Goal: Task Accomplishment & Management: Manage account settings

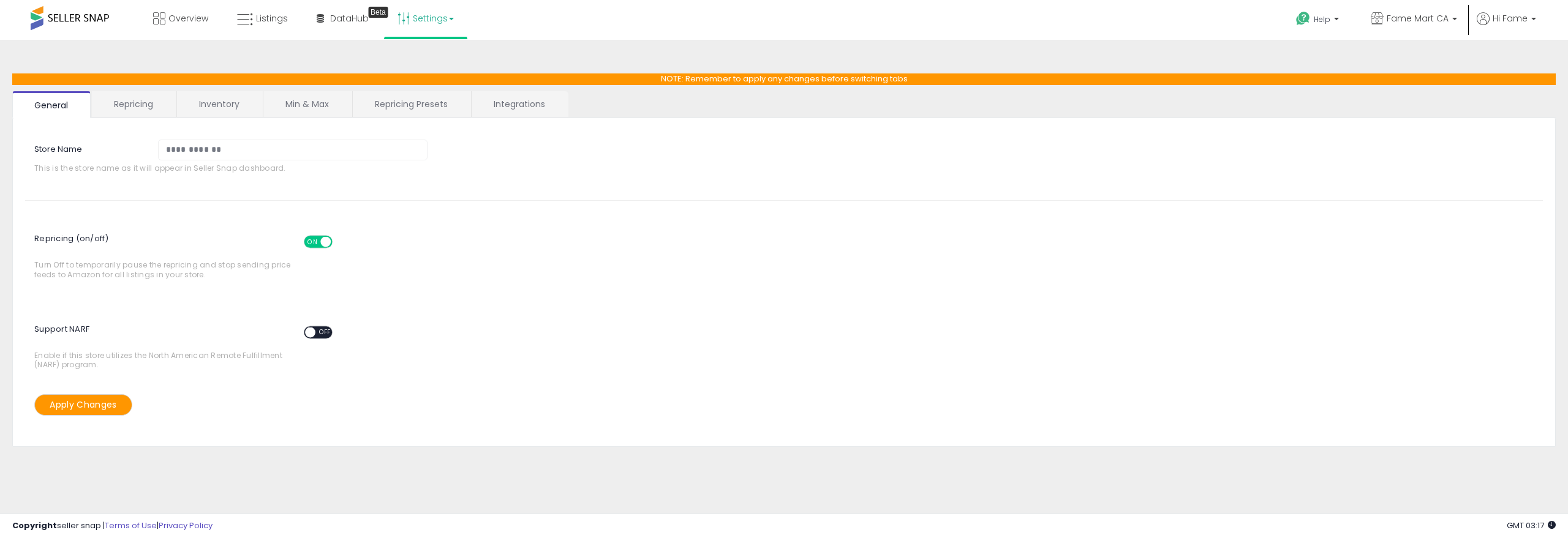
click at [138, 106] on link "Repricing" at bounding box center [133, 104] width 83 height 26
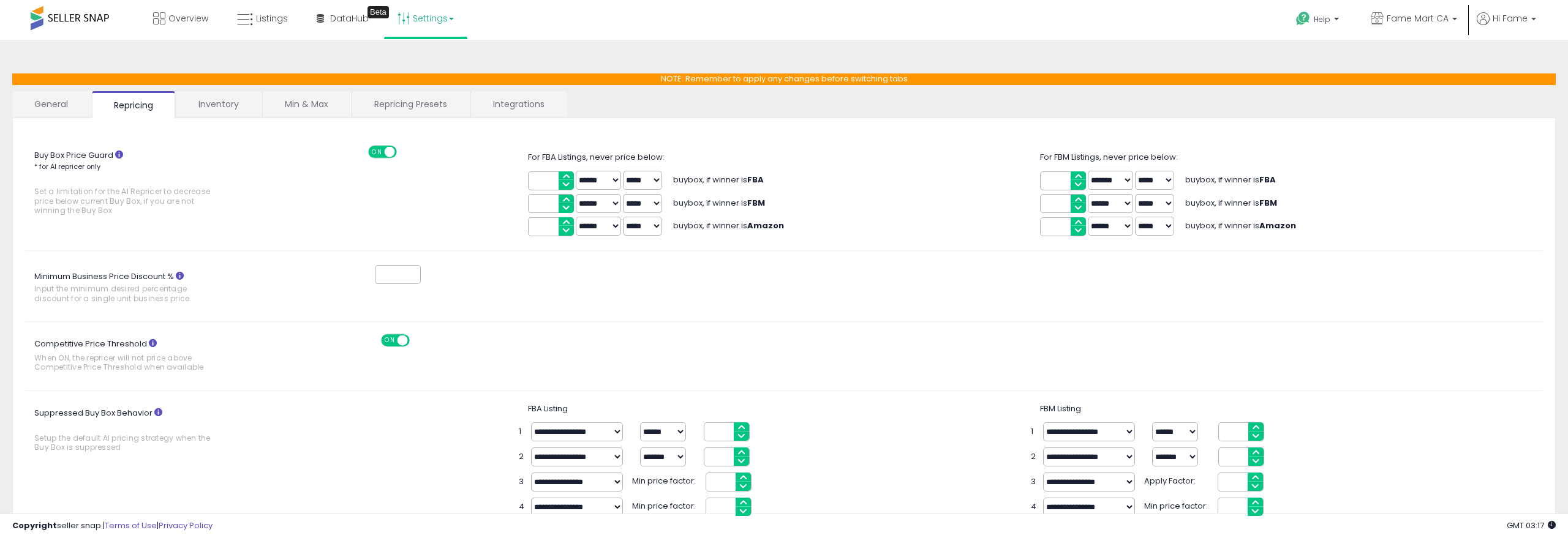
click at [305, 108] on link "Min & Max" at bounding box center [307, 104] width 88 height 26
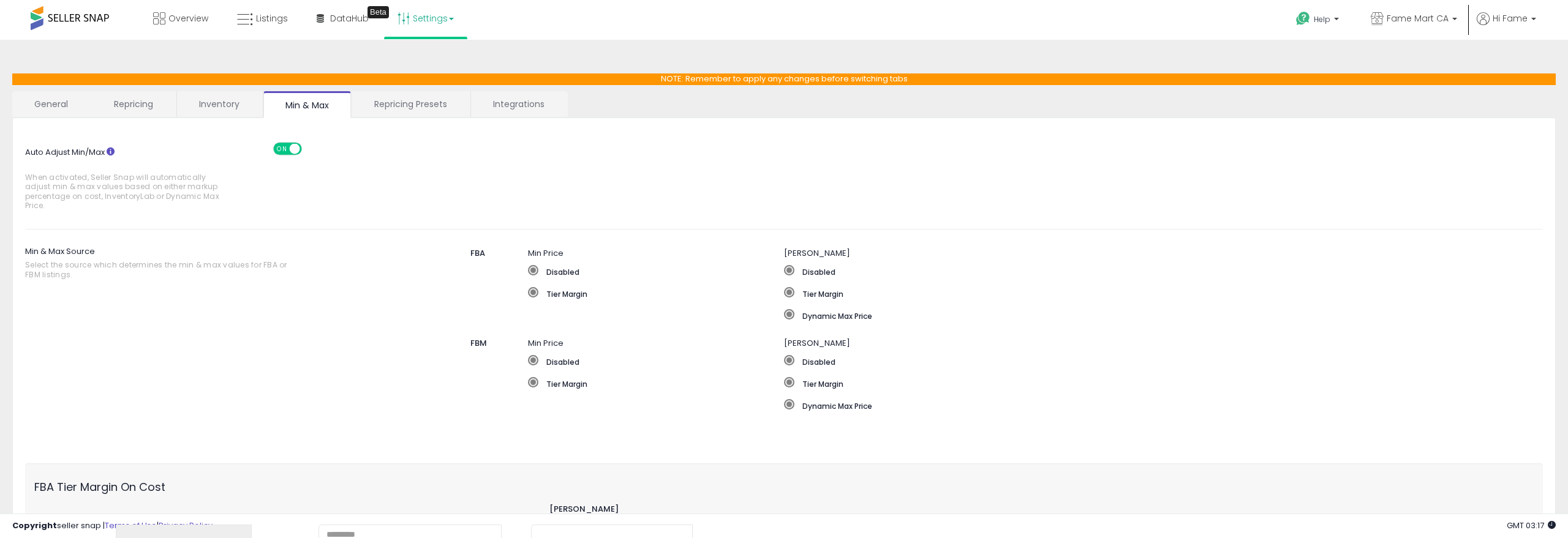
click at [388, 103] on link "Repricing Presets" at bounding box center [410, 104] width 117 height 26
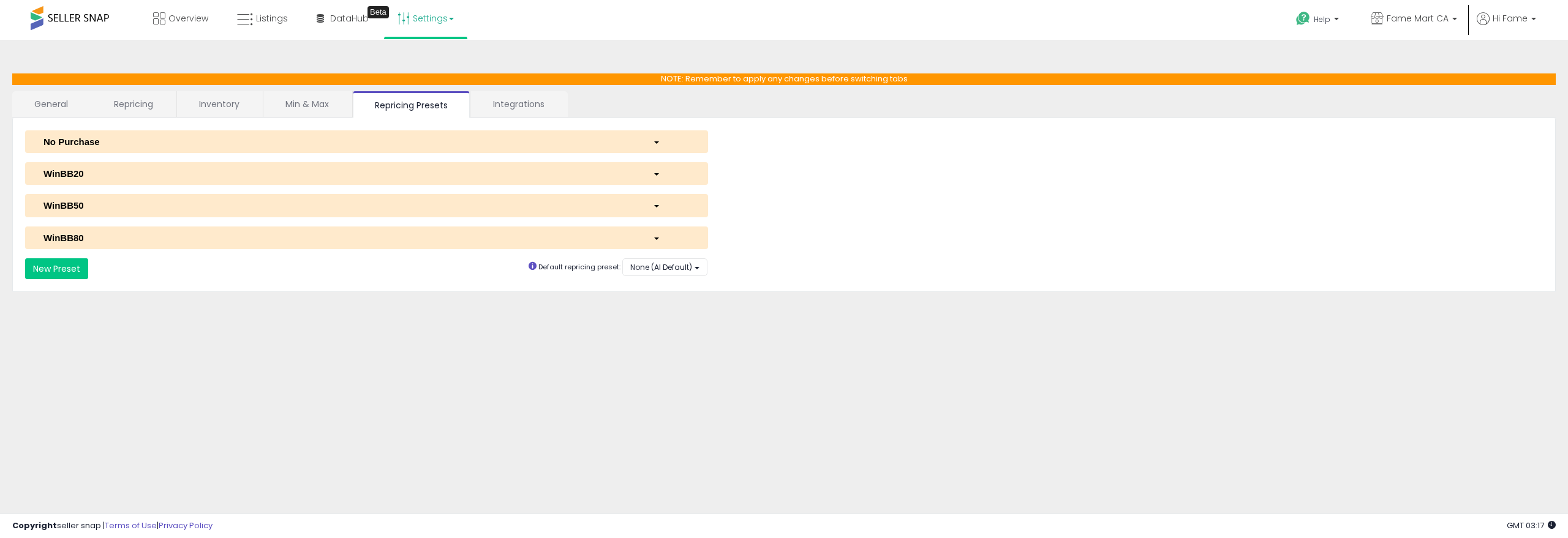
click at [171, 141] on div "No Purchase" at bounding box center [339, 141] width 610 height 13
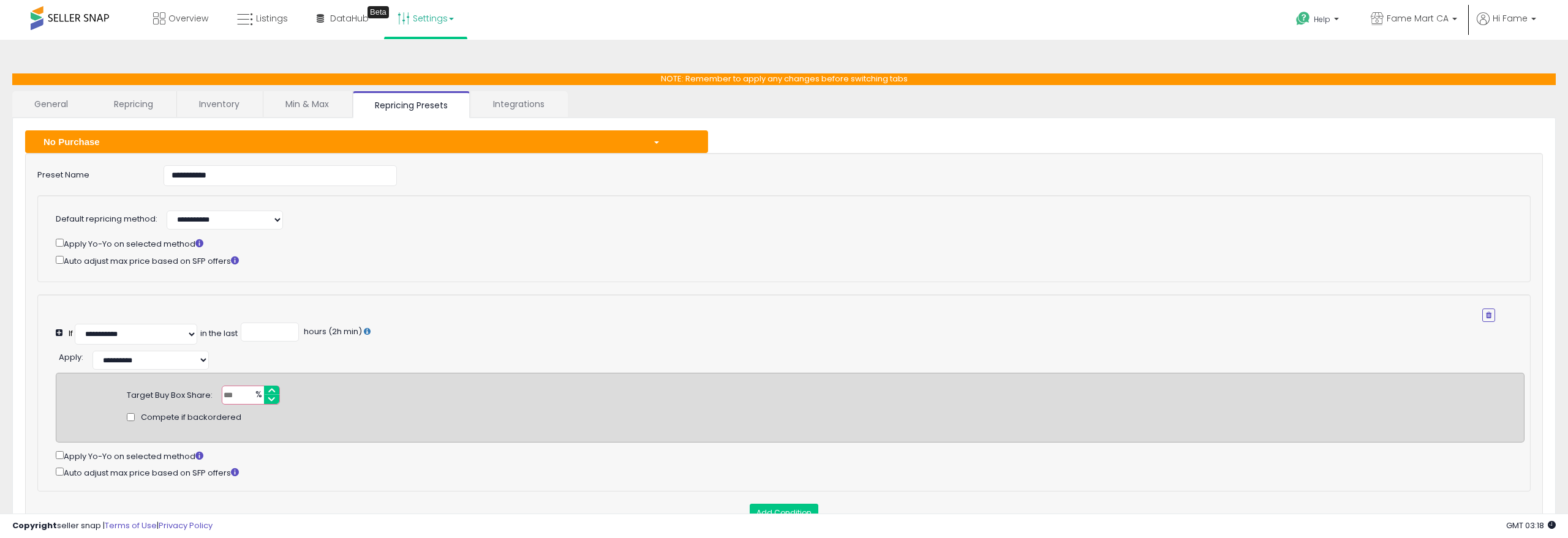
click at [320, 102] on link "Min & Max" at bounding box center [307, 104] width 88 height 26
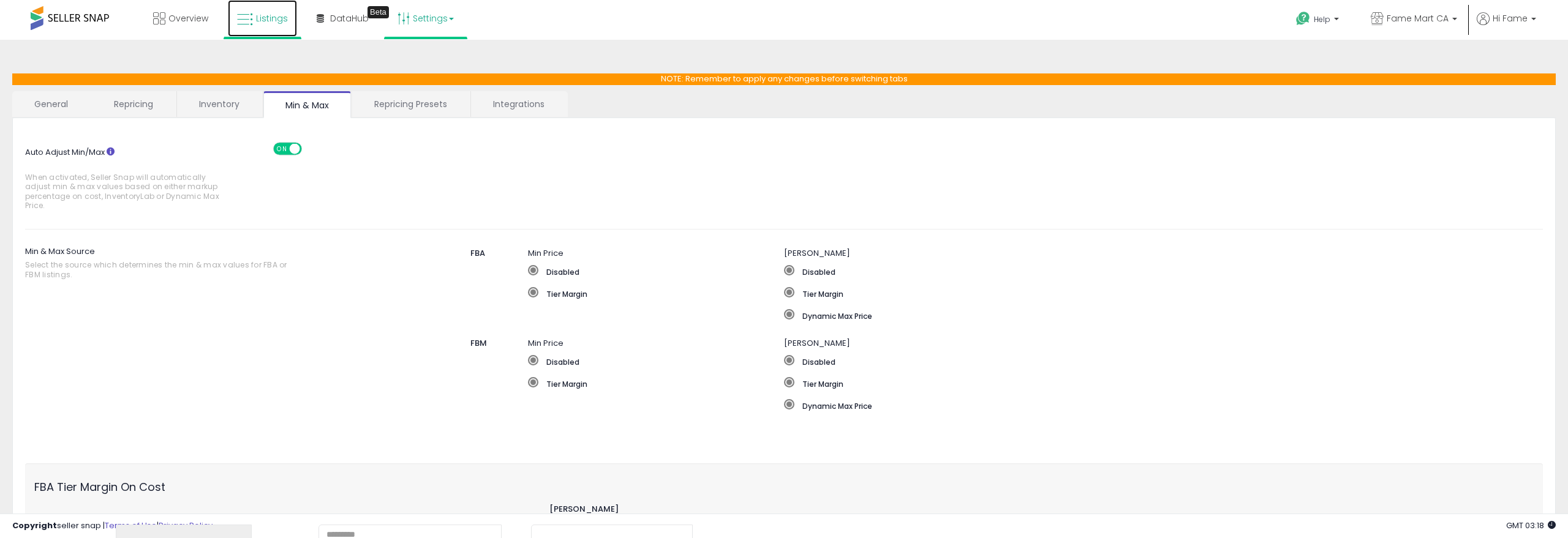
click at [251, 20] on icon at bounding box center [245, 19] width 16 height 16
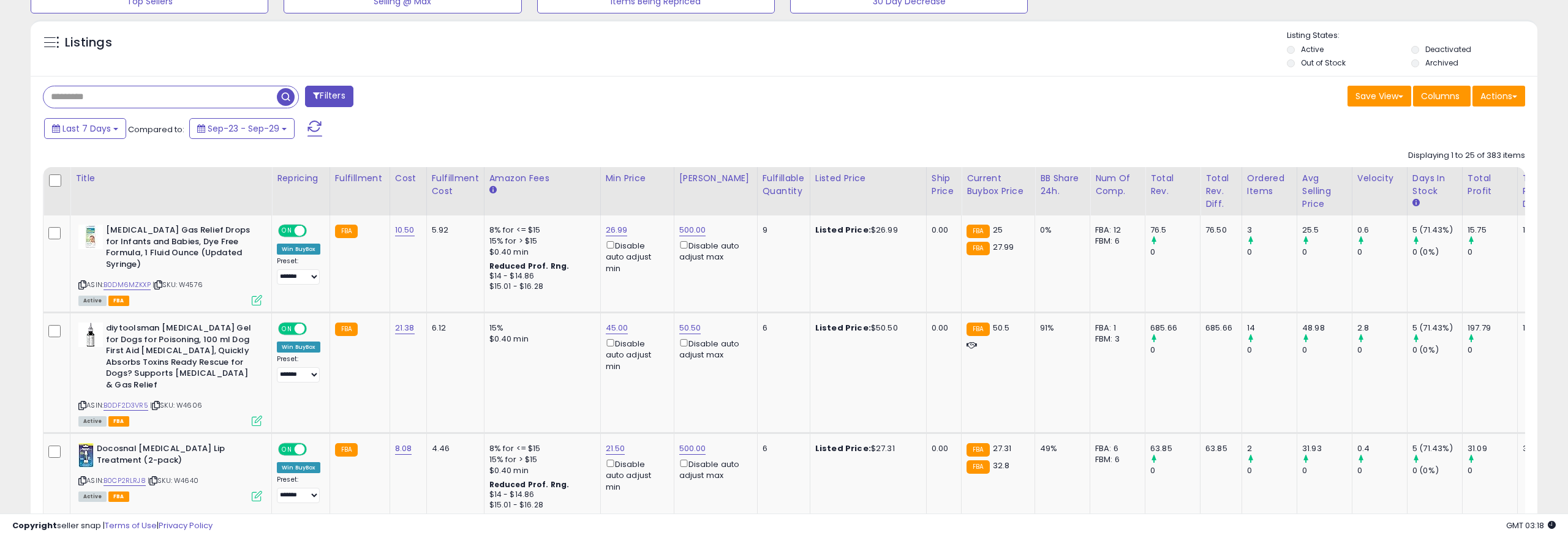
scroll to position [426, 0]
click at [307, 377] on select "**********" at bounding box center [298, 376] width 43 height 15
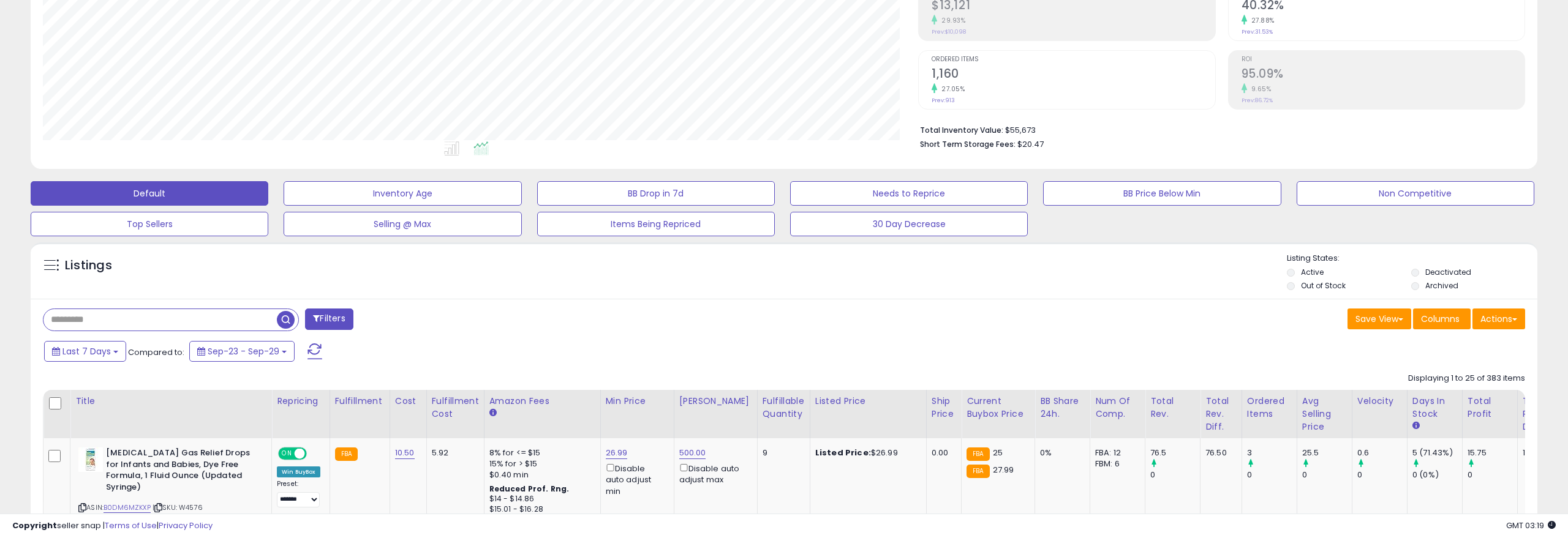
scroll to position [0, 0]
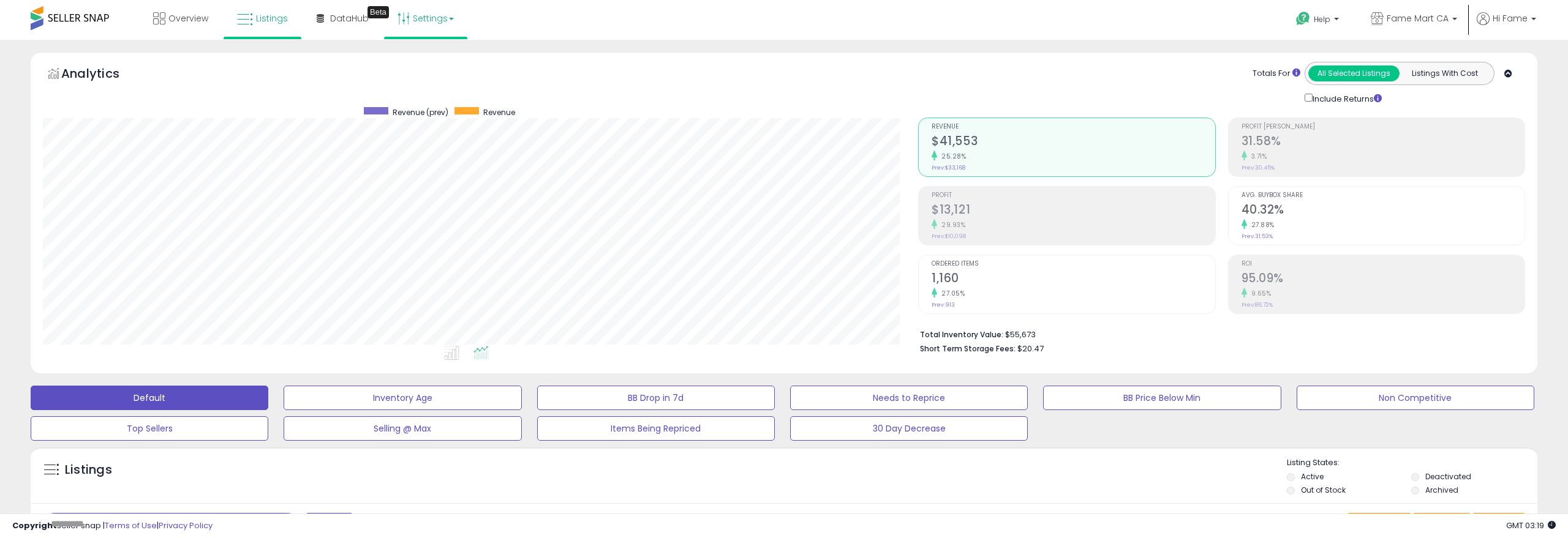
click at [416, 20] on link "Settings" at bounding box center [426, 18] width 75 height 37
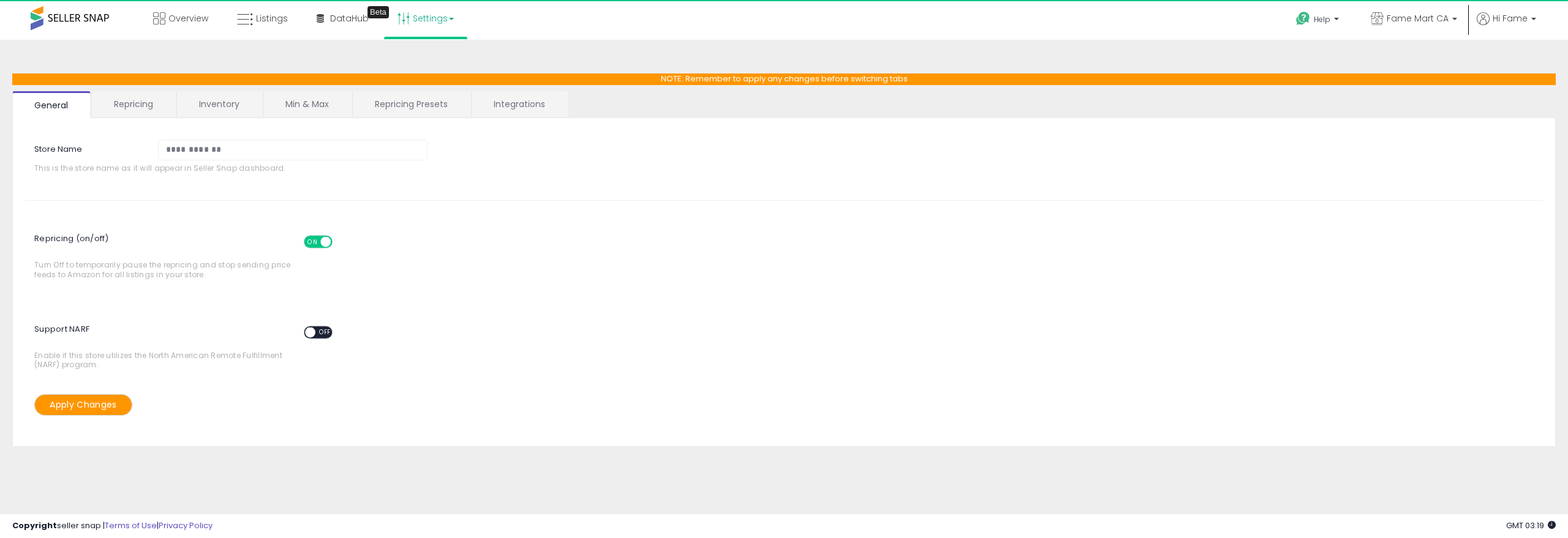
click at [314, 109] on link "Min & Max" at bounding box center [307, 104] width 88 height 26
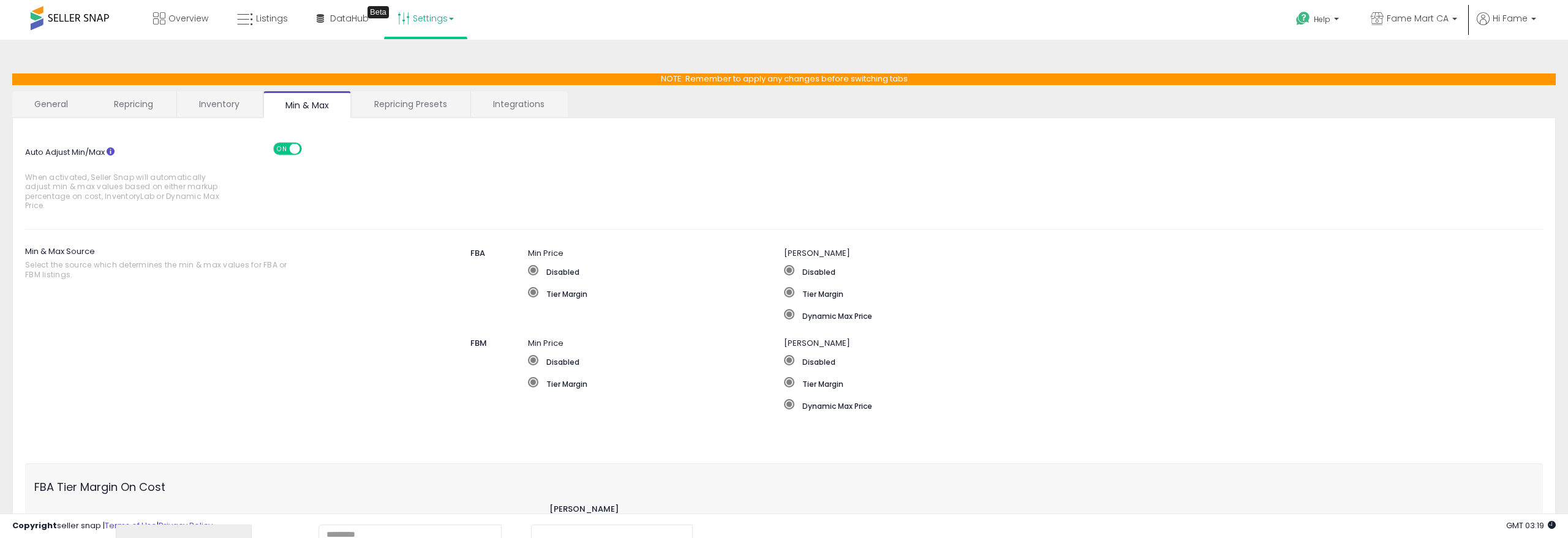
click at [415, 104] on link "Repricing Presets" at bounding box center [410, 104] width 117 height 26
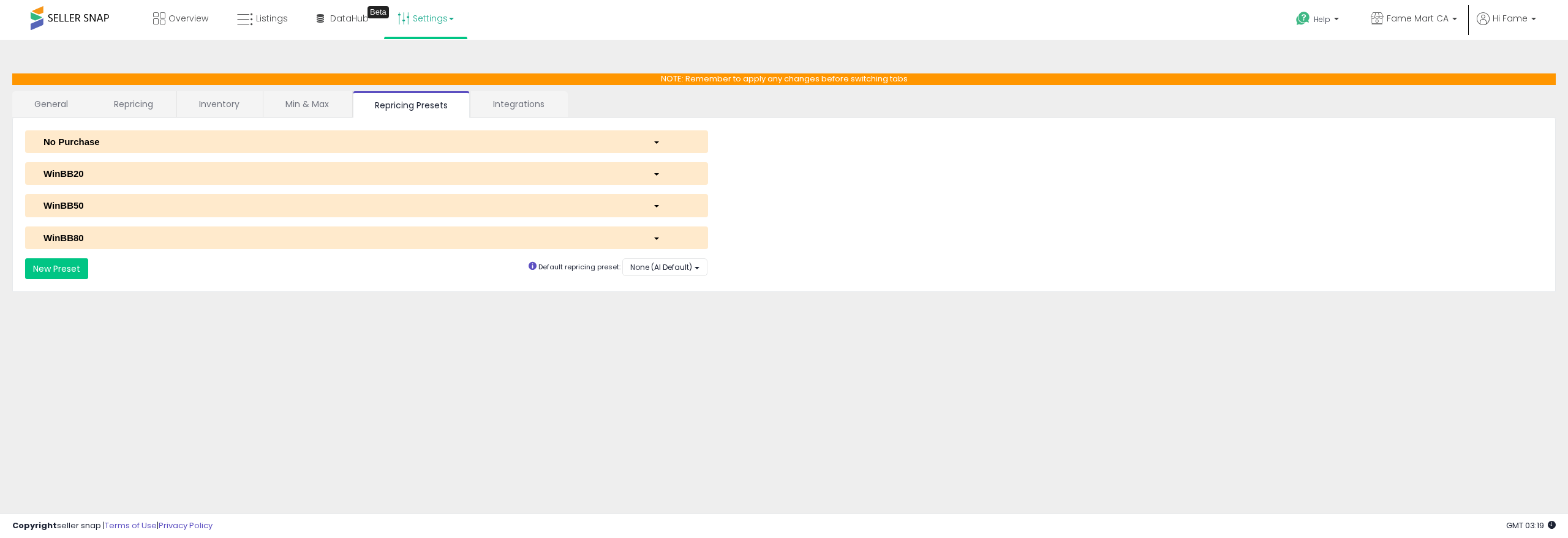
click at [177, 241] on div "WinBB80" at bounding box center [339, 238] width 610 height 13
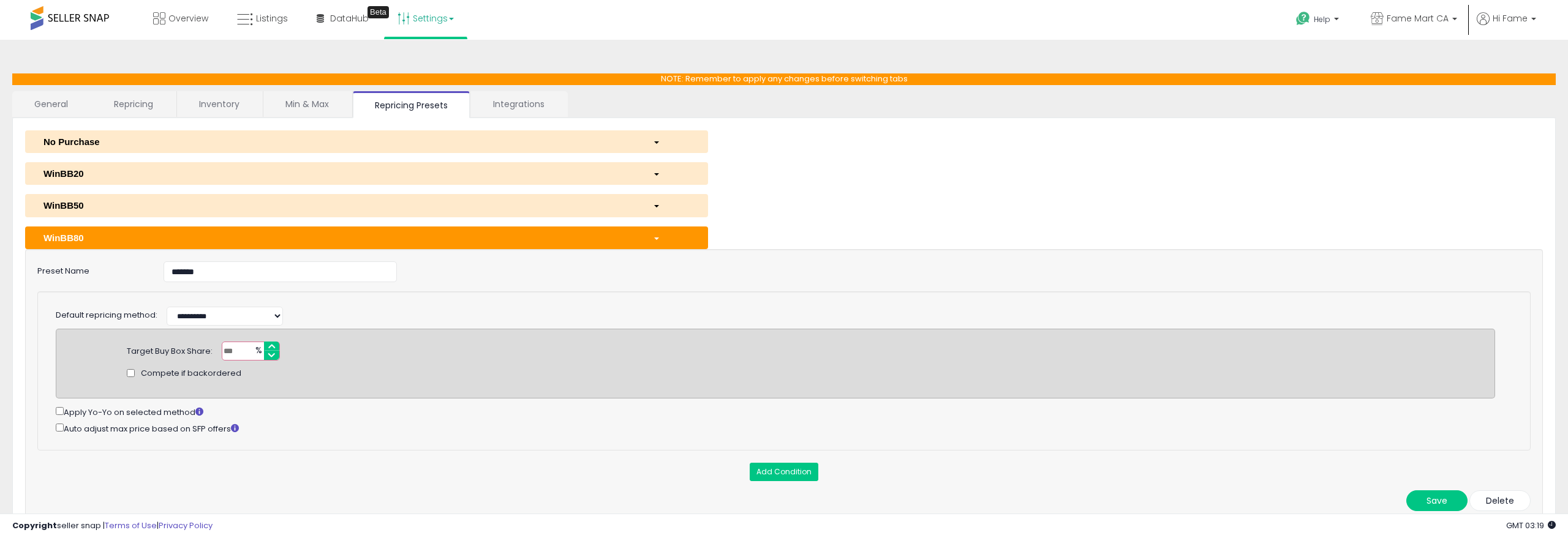
click at [177, 241] on div "WinBB80" at bounding box center [339, 238] width 610 height 13
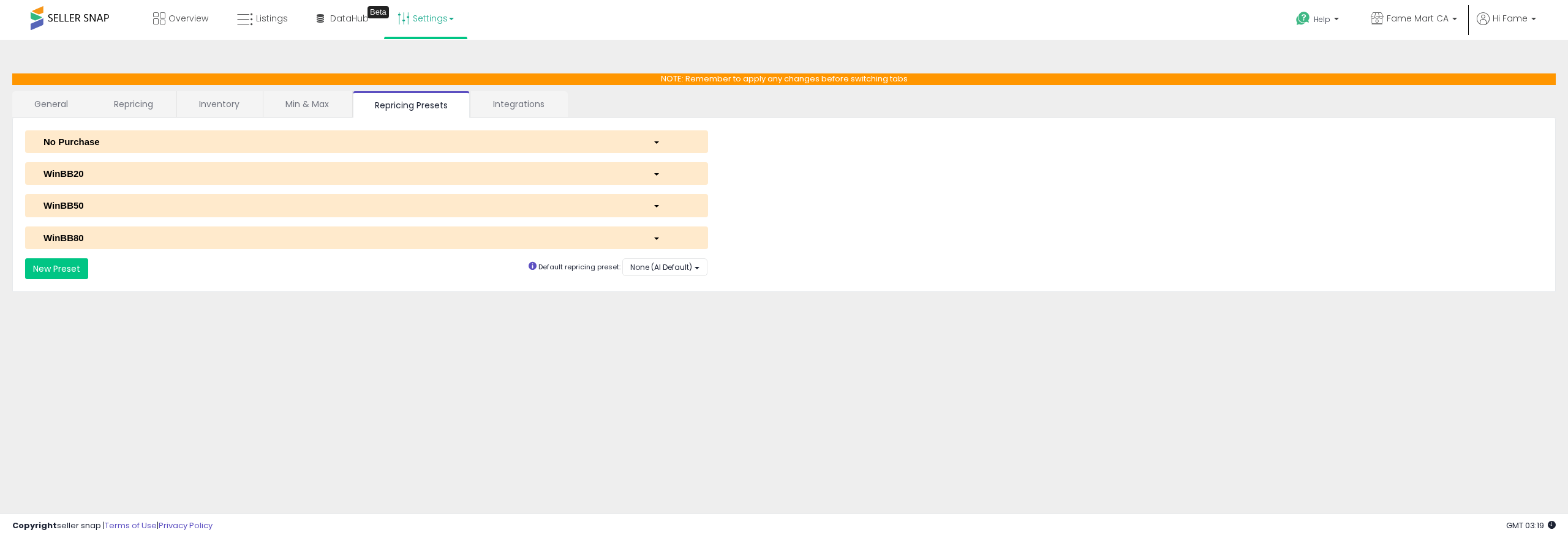
click at [321, 107] on link "Min & Max" at bounding box center [307, 104] width 88 height 26
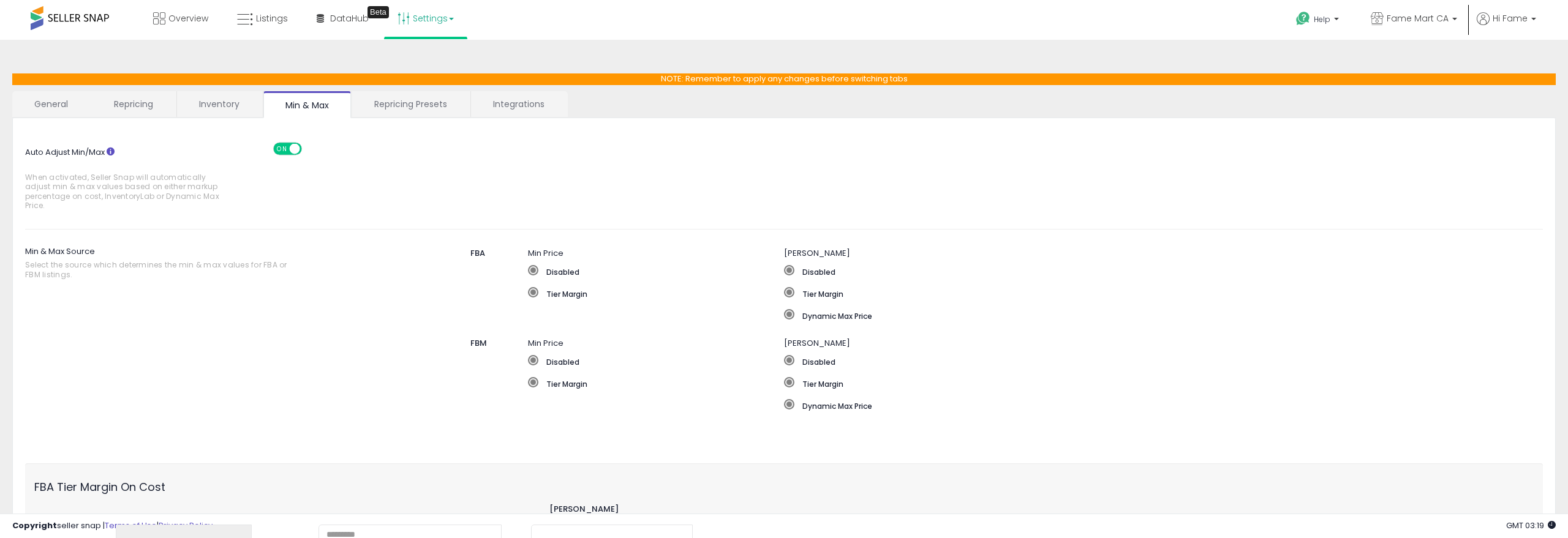
click at [382, 105] on link "Repricing Presets" at bounding box center [410, 104] width 117 height 26
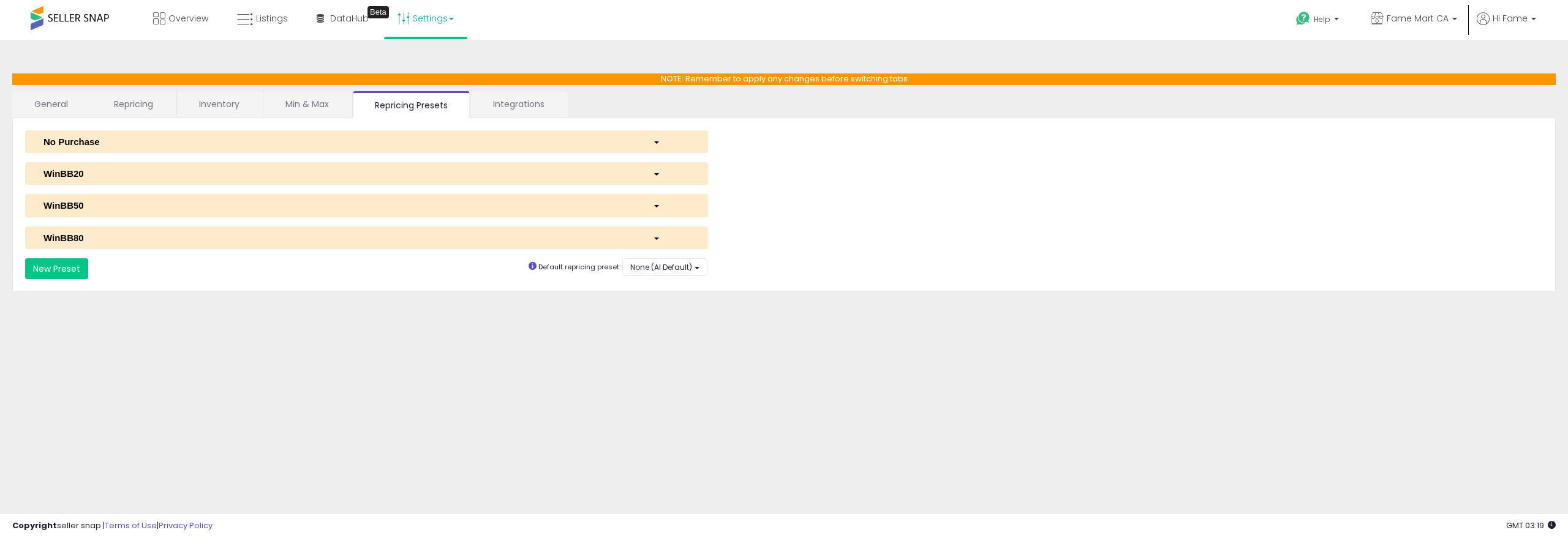
click at [228, 103] on link "Inventory" at bounding box center [219, 104] width 85 height 26
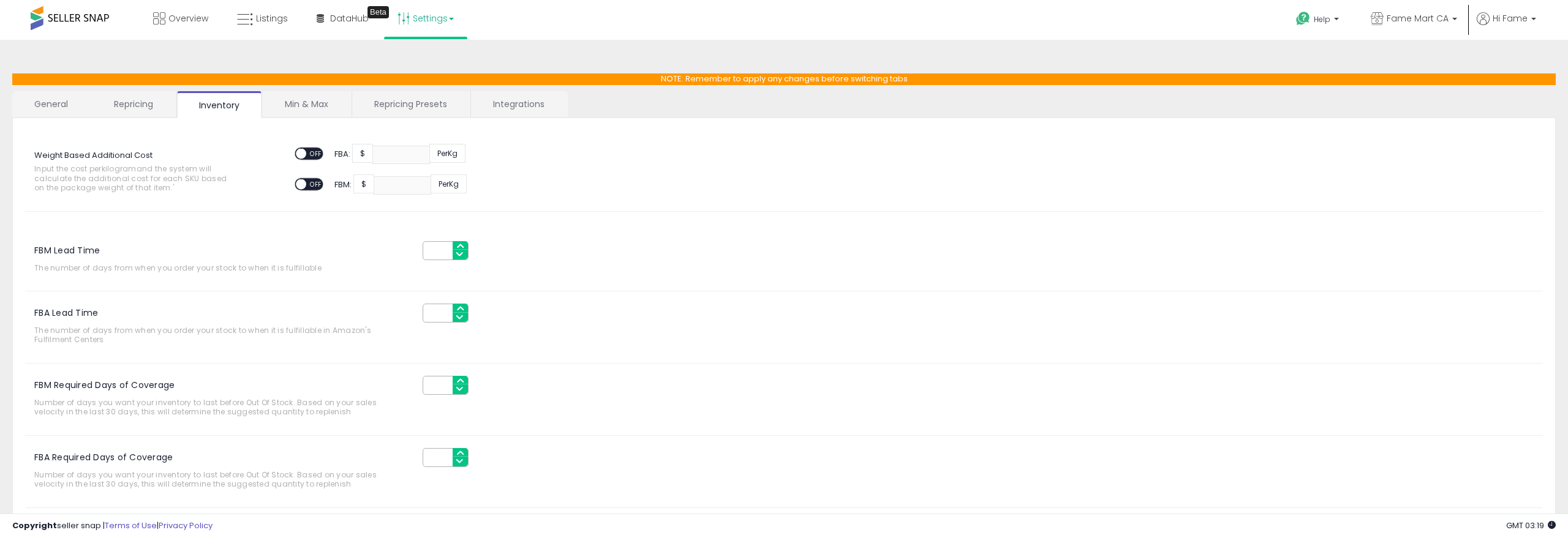
click at [155, 105] on link "Repricing" at bounding box center [133, 104] width 83 height 26
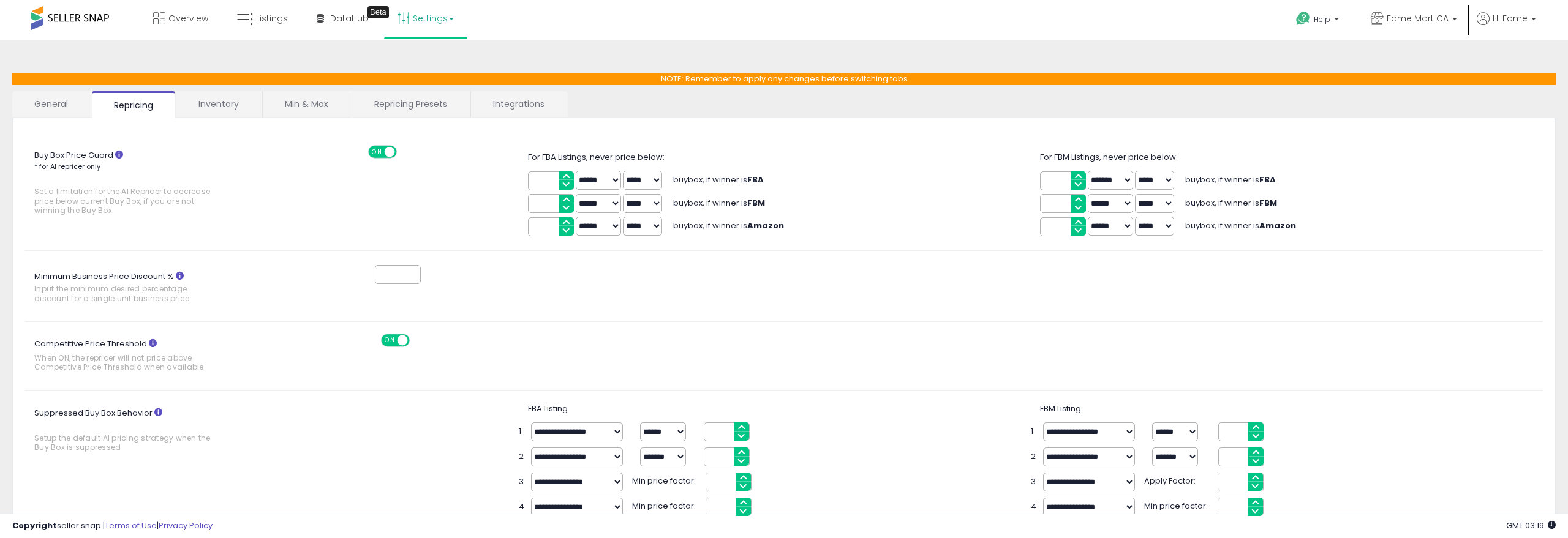
click at [60, 107] on link "General" at bounding box center [51, 104] width 79 height 26
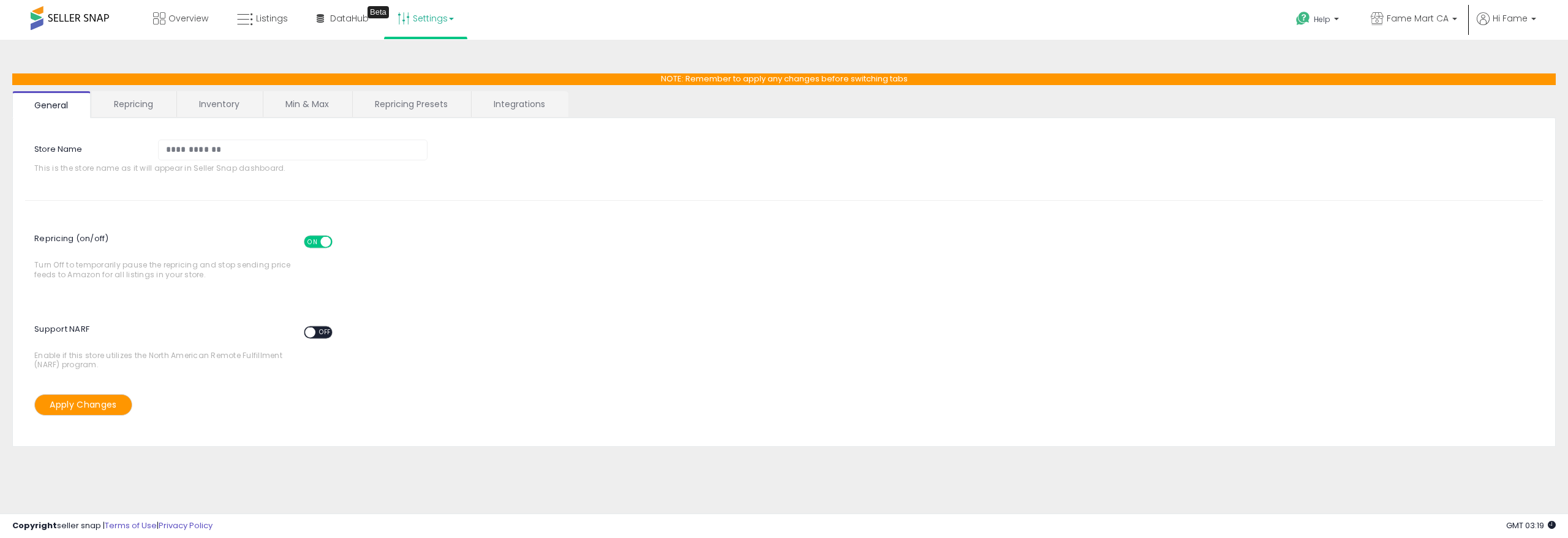
click at [138, 108] on link "Repricing" at bounding box center [133, 104] width 83 height 26
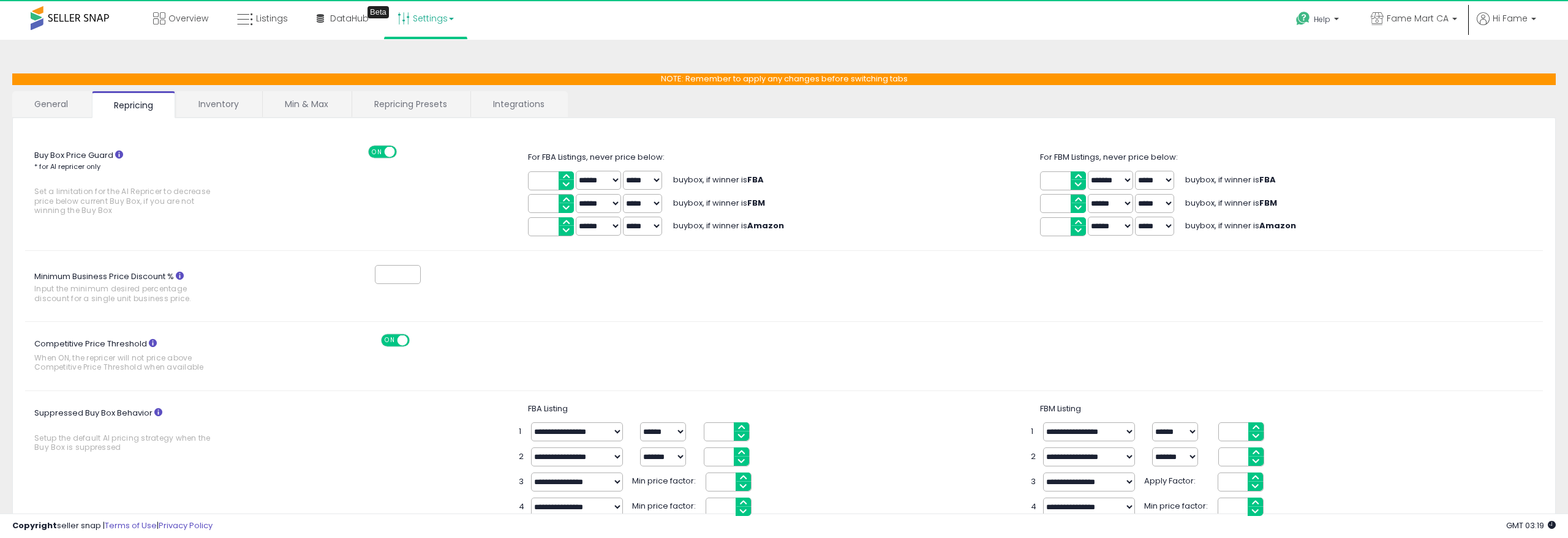
click at [51, 109] on link "General" at bounding box center [51, 104] width 79 height 26
